Goal: Information Seeking & Learning: Learn about a topic

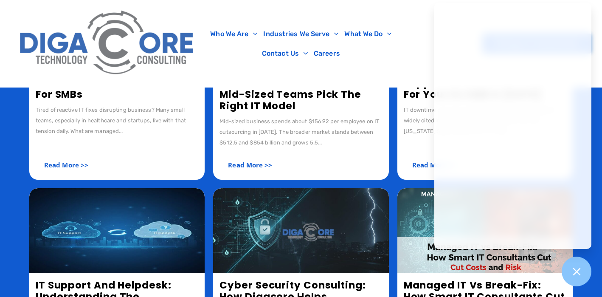
scroll to position [280, 0]
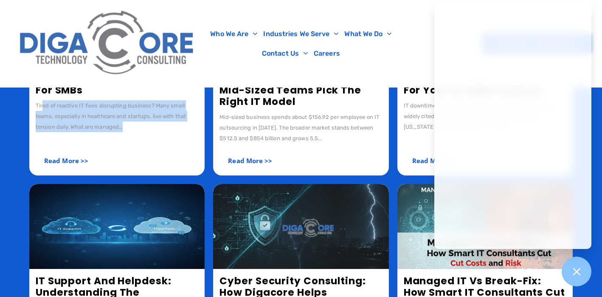
drag, startPoint x: 43, startPoint y: 107, endPoint x: 141, endPoint y: 127, distance: 99.5
click at [140, 127] on div "Tired of reactive IT fixes disrupting business? Many small teams, especially in…" at bounding box center [117, 116] width 163 height 32
click at [141, 127] on div "Tired of reactive IT fixes disrupting business? Many small teams, especially in…" at bounding box center [117, 116] width 163 height 32
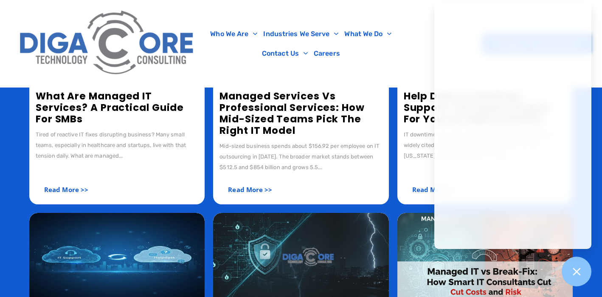
scroll to position [248, 0]
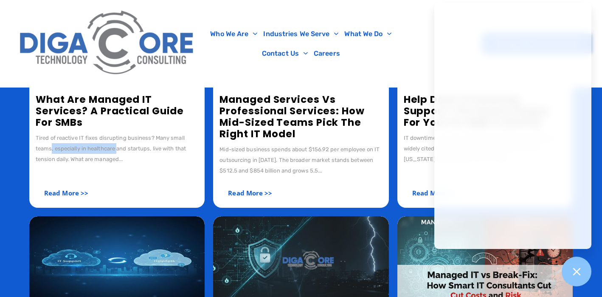
drag, startPoint x: 52, startPoint y: 148, endPoint x: 119, endPoint y: 148, distance: 66.7
click at [119, 148] on div "Tired of reactive IT fixes disrupting business? Many small teams, especially in…" at bounding box center [117, 149] width 163 height 32
click at [129, 166] on div "What Are Managed IT Services? A Practical Guide for SMBs Tired of reactive IT f…" at bounding box center [116, 148] width 175 height 120
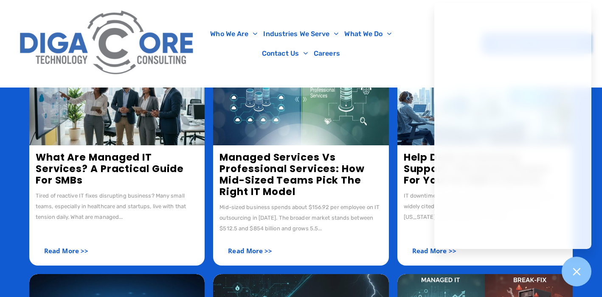
scroll to position [183, 0]
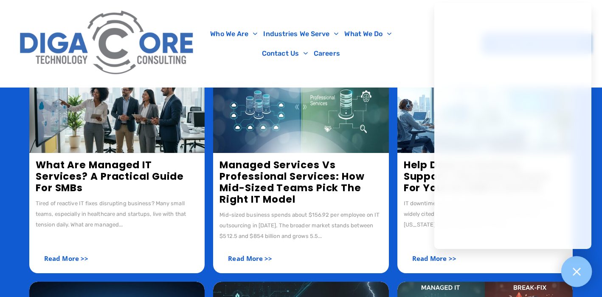
click at [576, 262] on div at bounding box center [577, 271] width 31 height 31
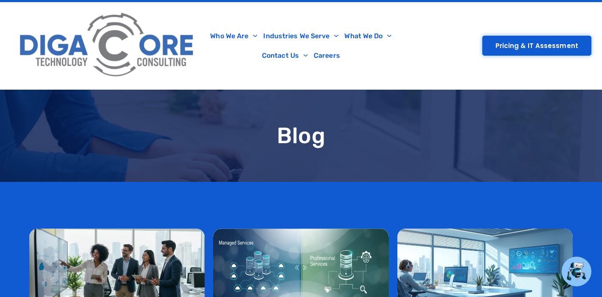
scroll to position [0, 0]
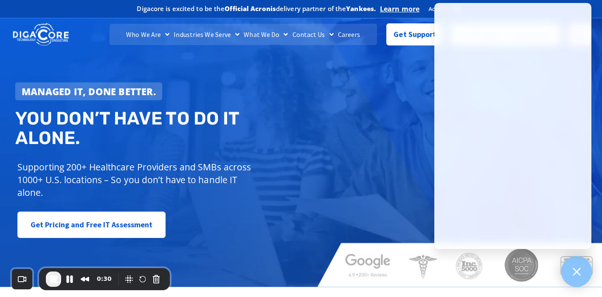
click at [575, 263] on div at bounding box center [577, 271] width 31 height 31
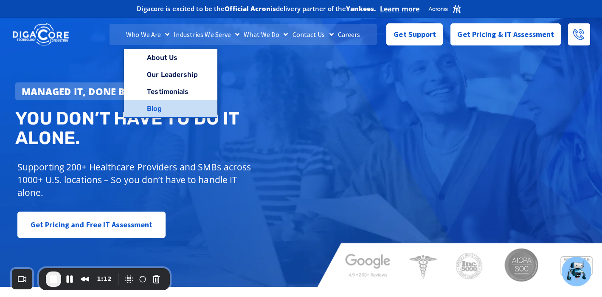
click at [165, 108] on link "Blog" at bounding box center [170, 108] width 93 height 17
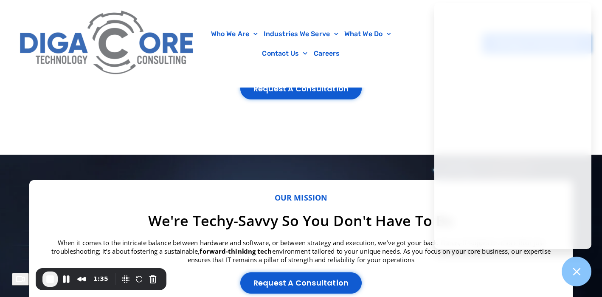
scroll to position [1004, 0]
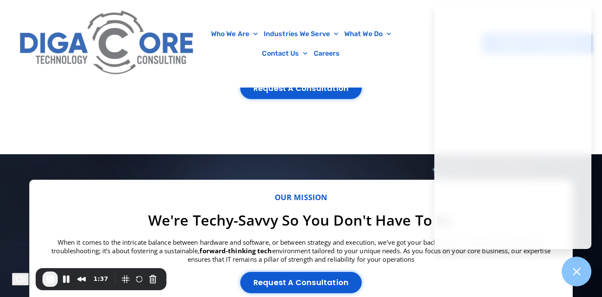
click at [300, 182] on div "Our mission We're techy-savvy so you don't have to be When it comes to the intr…" at bounding box center [301, 247] width 544 height 135
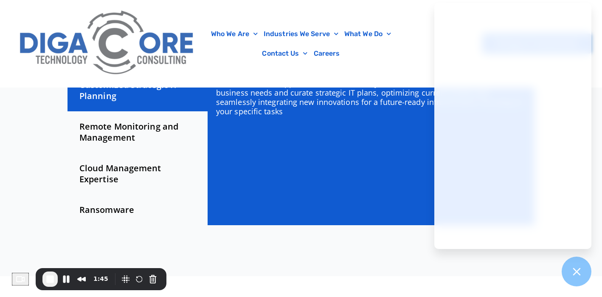
scroll to position [313, 0]
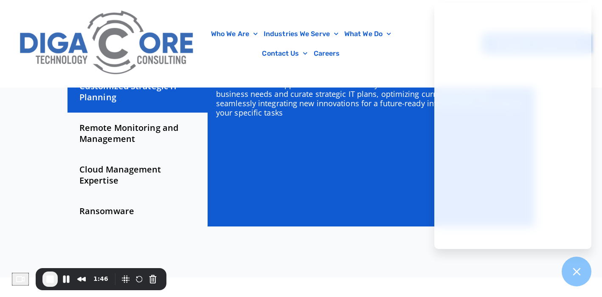
click at [156, 142] on div "Remote Monitoring and Management" at bounding box center [138, 134] width 140 height 42
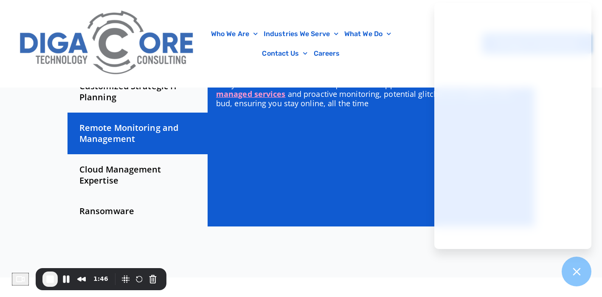
click at [137, 166] on div "Cloud Management Expertise" at bounding box center [138, 175] width 140 height 42
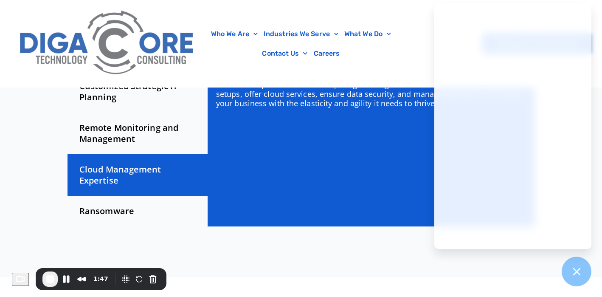
click at [137, 206] on div "Ransomware" at bounding box center [138, 211] width 140 height 31
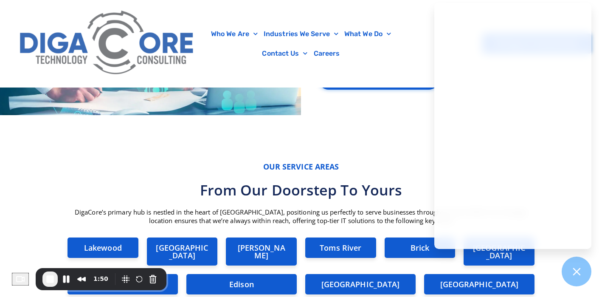
scroll to position [2250, 0]
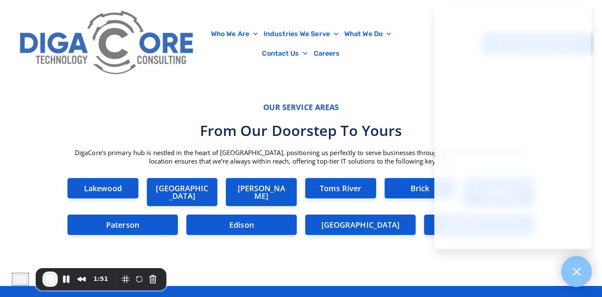
click at [585, 269] on div at bounding box center [577, 271] width 31 height 31
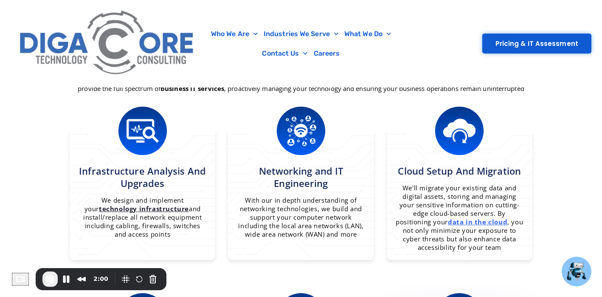
scroll to position [564, 0]
